Goal: Go to known website: Go to known website

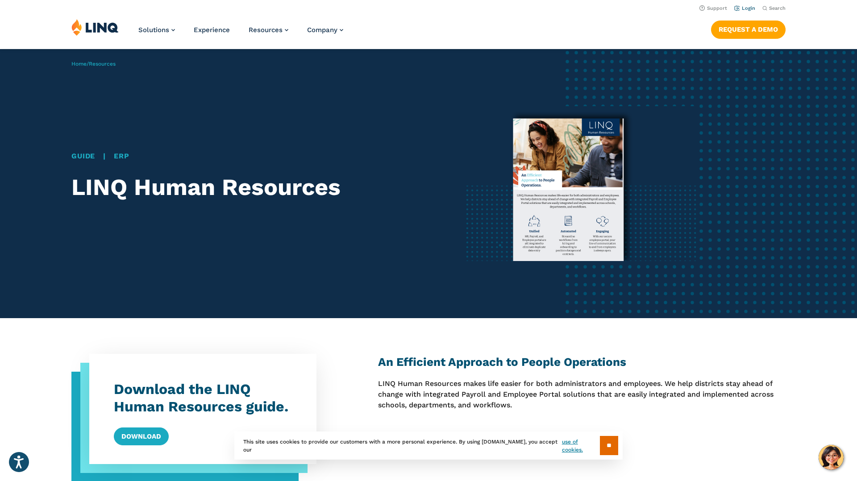
click at [750, 8] on link "Login" at bounding box center [745, 8] width 21 height 6
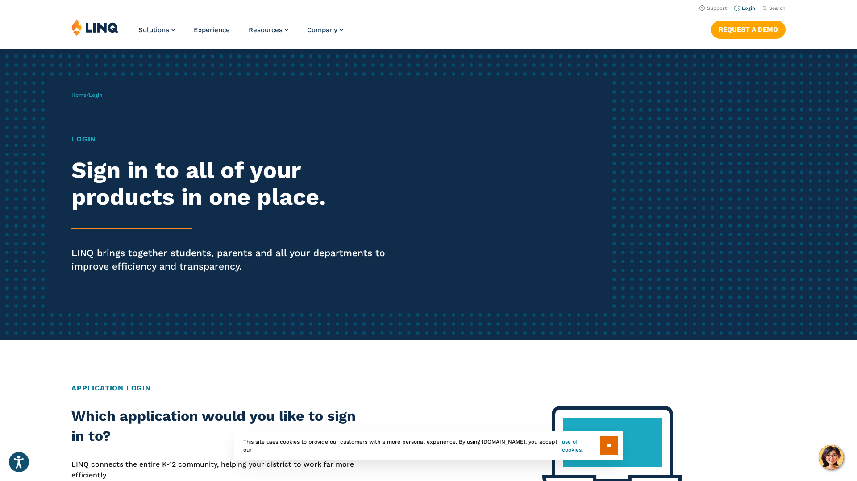
click at [745, 9] on link "Login" at bounding box center [745, 8] width 21 height 6
